Goal: Information Seeking & Learning: Learn about a topic

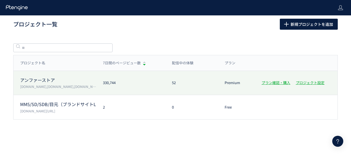
click at [73, 85] on p "[DOMAIN_NAME],[DOMAIN_NAME],[DOMAIN_NAME],[DOMAIN_NAME]" at bounding box center [58, 86] width 76 height 5
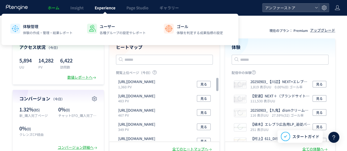
click at [95, 8] on span "Experience" at bounding box center [105, 8] width 21 height 6
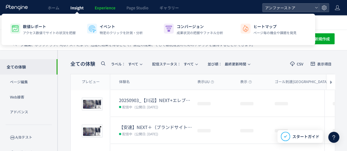
click at [73, 10] on link "Insight" at bounding box center [77, 7] width 24 height 15
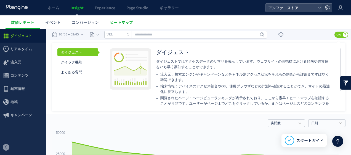
click at [126, 20] on span "ヒートマップ" at bounding box center [121, 23] width 23 height 6
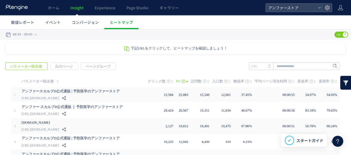
scroll to position [7, 0]
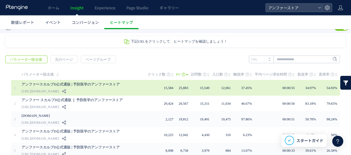
click at [132, 92] on div "アンファースカルプD公式通販 | 予防医学のアンファーストア [URL][DOMAIN_NAME]" at bounding box center [81, 88] width 118 height 16
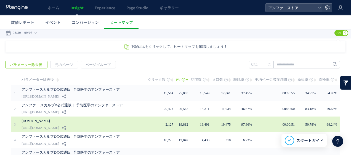
scroll to position [0, 0]
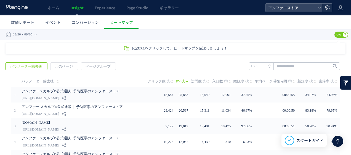
click at [326, 9] on icon at bounding box center [327, 8] width 6 height 6
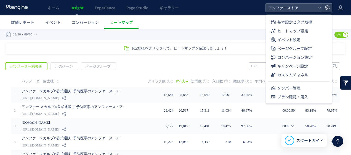
click at [90, 34] on div "戻る デフォルト設定では本日のデータを表示しています。 カレンダーでご覧になりたい期間を指定することができます。 08/30 09/05 [DATE] [DA…" at bounding box center [175, 34] width 351 height 11
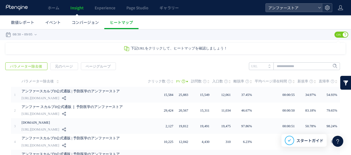
click at [327, 9] on icon at bounding box center [327, 8] width 6 height 6
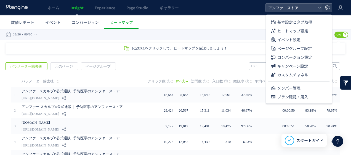
click at [336, 9] on header "ホーム Insight Experience Page Studio ギャラリー アンファーストア" at bounding box center [175, 7] width 351 height 15
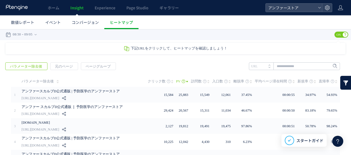
click at [335, 9] on header "ホーム Insight Experience Page Studio ギャラリー アンファーストア" at bounding box center [175, 7] width 351 height 15
click at [342, 8] on icon at bounding box center [340, 8] width 6 height 6
click at [325, 6] on use at bounding box center [326, 7] width 5 height 5
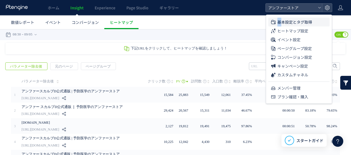
click at [279, 23] on span "基本設定とタグ取得" at bounding box center [294, 22] width 35 height 9
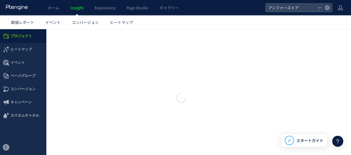
type input "********"
type input "**********"
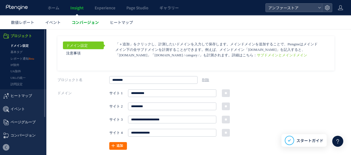
click at [89, 25] on span "コンバージョン" at bounding box center [85, 23] width 27 height 6
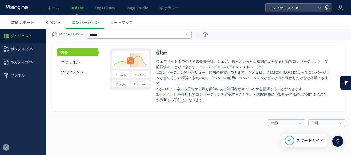
click at [119, 23] on div at bounding box center [175, 77] width 351 height 155
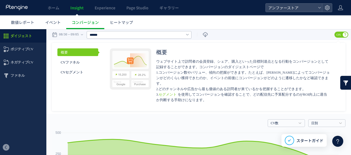
click at [119, 23] on span "ヒートマップ" at bounding box center [121, 23] width 23 height 6
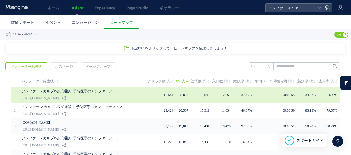
click at [56, 96] on link "[URL][DOMAIN_NAME]" at bounding box center [40, 98] width 37 height 7
